Goal: Transaction & Acquisition: Purchase product/service

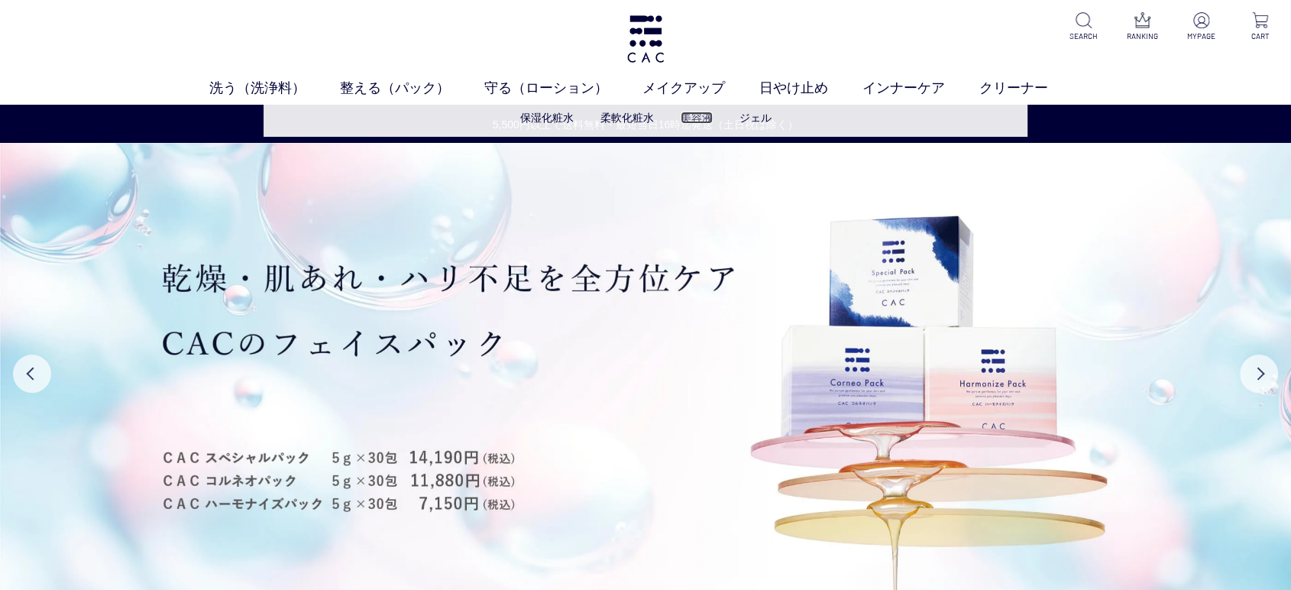
click at [690, 111] on link "美容液" at bounding box center [696, 117] width 32 height 12
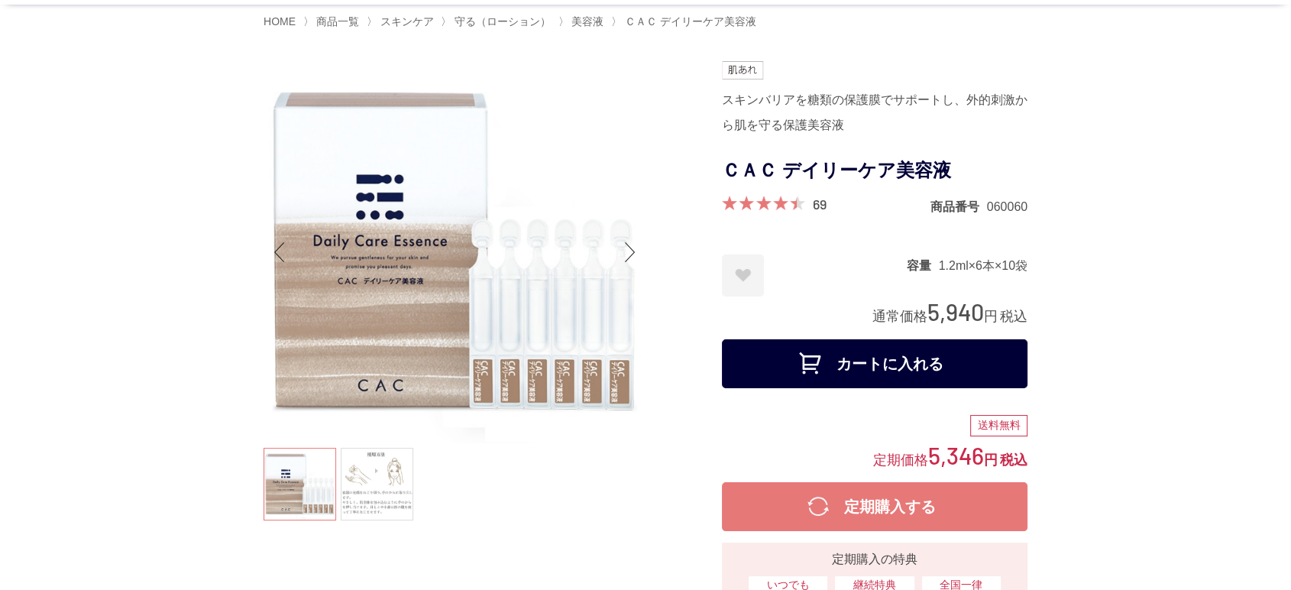
scroll to position [85, 0]
